Goal: Task Accomplishment & Management: Use online tool/utility

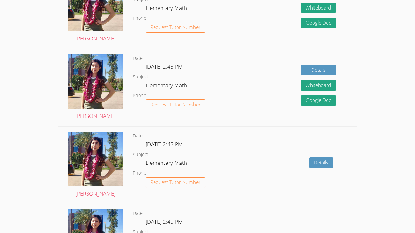
scroll to position [382, 0]
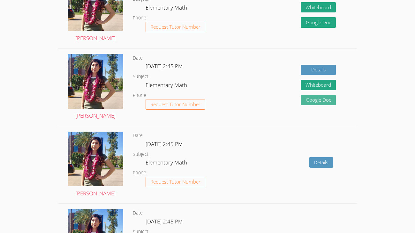
click at [305, 98] on link "Google Doc" at bounding box center [317, 100] width 35 height 11
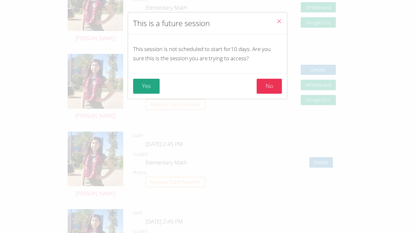
click at [279, 16] on button "Close" at bounding box center [279, 21] width 16 height 19
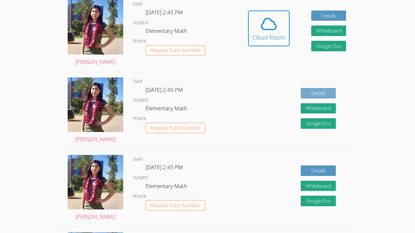
scroll to position [217, 0]
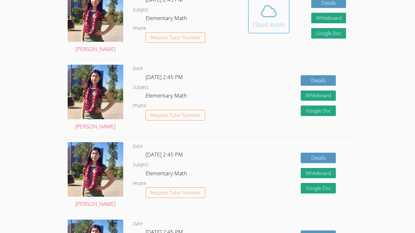
click at [268, 24] on div "Cloud Room" at bounding box center [268, 24] width 33 height 9
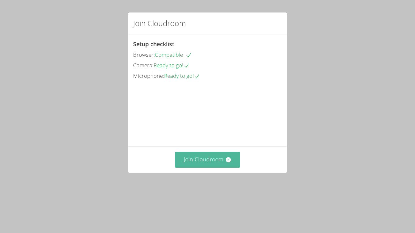
click at [191, 167] on button "Join Cloudroom" at bounding box center [207, 160] width 65 height 16
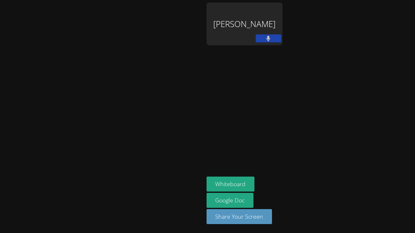
click at [121, 160] on div at bounding box center [102, 173] width 199 height 26
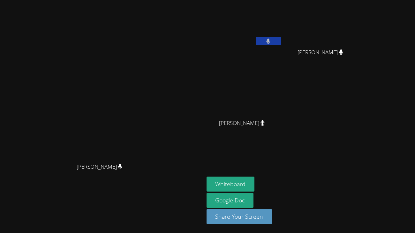
click at [107, 185] on div "[PERSON_NAME]" at bounding box center [102, 173] width 199 height 26
click at [254, 185] on button "Whiteboard" at bounding box center [230, 184] width 48 height 15
